Goal: Task Accomplishment & Management: Use online tool/utility

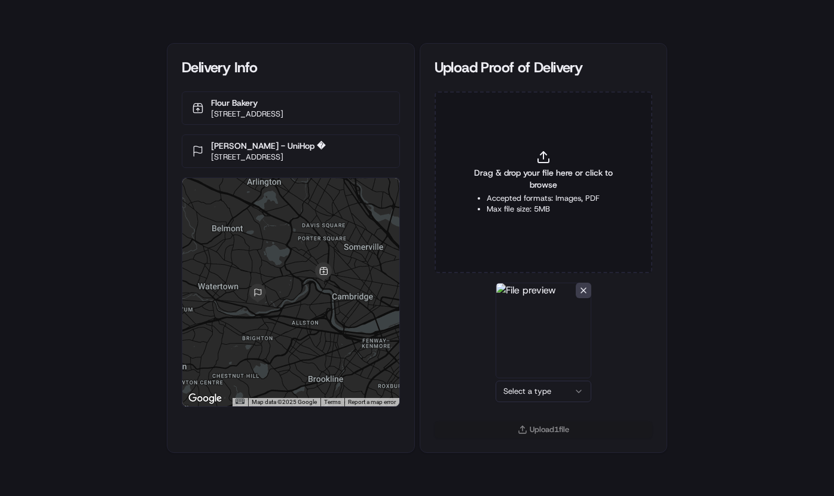
click at [564, 395] on html "Delivery Info Flour Bakery [STREET_ADDRESS] [PERSON_NAME] - UniHop � [STREET_AD…" at bounding box center [417, 248] width 834 height 496
click at [545, 435] on button "Upload 1 file" at bounding box center [544, 429] width 218 height 17
